Goal: Find specific page/section: Find specific page/section

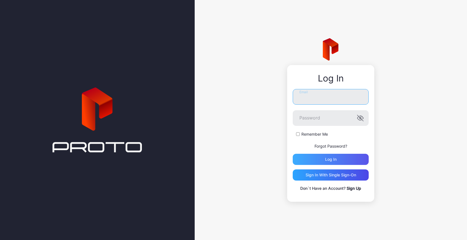
type input "**********"
click at [341, 160] on div "Log in" at bounding box center [331, 159] width 76 height 11
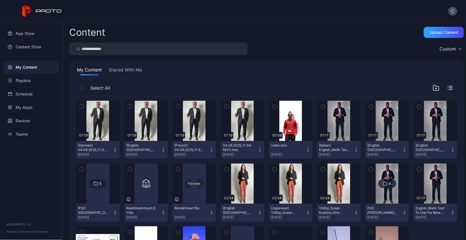
scroll to position [60, 0]
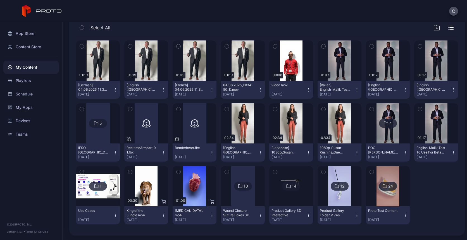
click at [287, 194] on img at bounding box center [291, 186] width 23 height 40
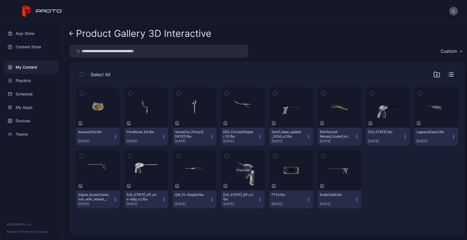
click at [245, 177] on div "Preview" at bounding box center [243, 170] width 44 height 40
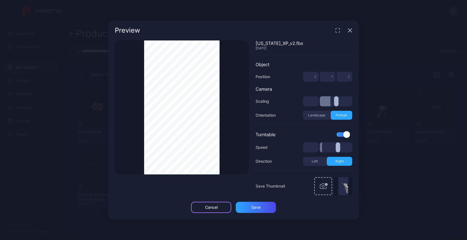
click at [206, 206] on div "Cancel" at bounding box center [211, 207] width 13 height 4
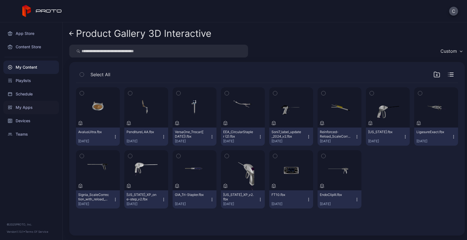
click at [26, 106] on div "My Apps" at bounding box center [31, 107] width 56 height 13
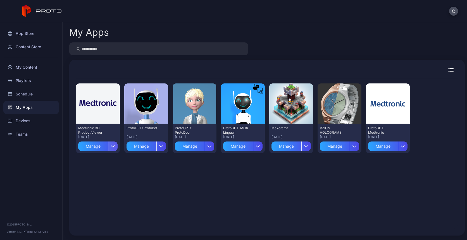
click at [113, 149] on div "button" at bounding box center [112, 146] width 9 height 9
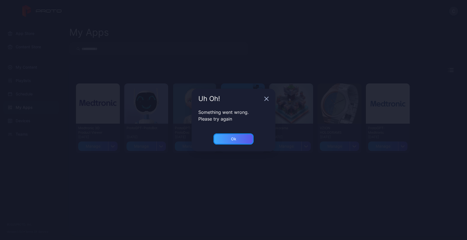
click at [232, 140] on div "Ok" at bounding box center [233, 139] width 5 height 4
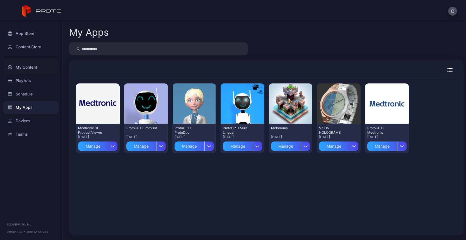
click at [33, 66] on div "My Content" at bounding box center [31, 67] width 56 height 13
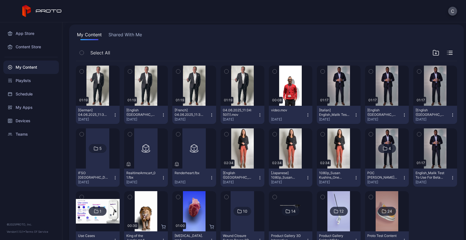
scroll to position [60, 0]
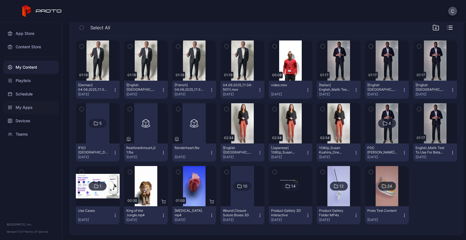
click at [29, 106] on div "My Apps" at bounding box center [31, 107] width 56 height 13
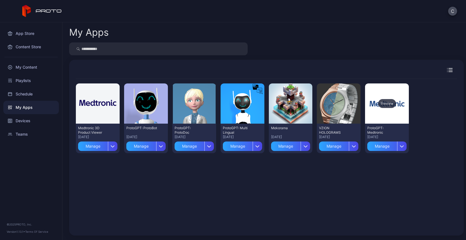
click at [374, 118] on div "Preview" at bounding box center [387, 103] width 44 height 40
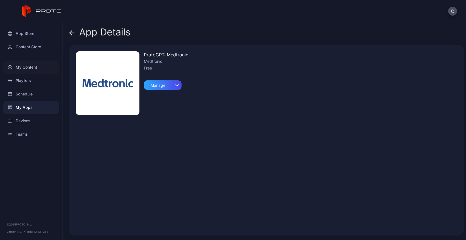
click at [24, 67] on div "My Content" at bounding box center [31, 67] width 56 height 13
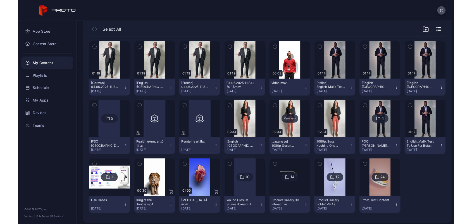
scroll to position [60, 0]
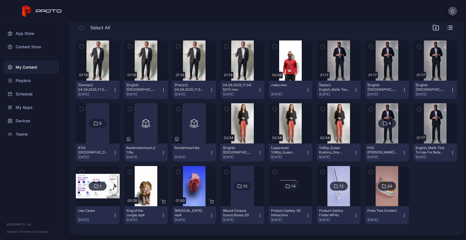
click at [282, 191] on img at bounding box center [290, 186] width 23 height 40
